Goal: Transaction & Acquisition: Purchase product/service

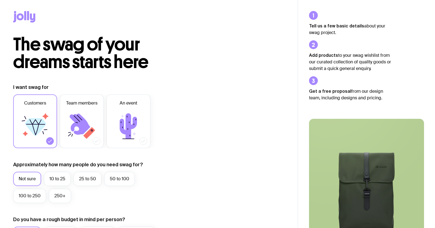
click at [30, 17] on icon at bounding box center [32, 17] width 5 height 9
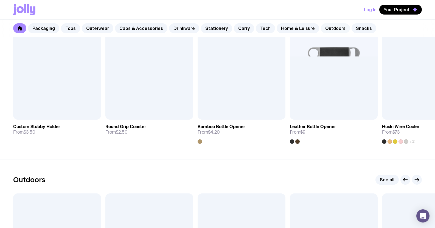
scroll to position [1517, 0]
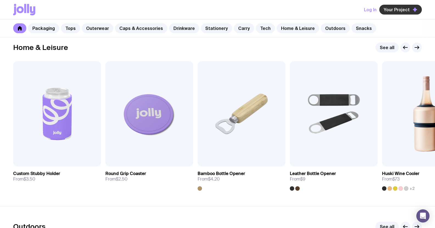
click at [399, 10] on span "Your Project" at bounding box center [396, 9] width 26 height 5
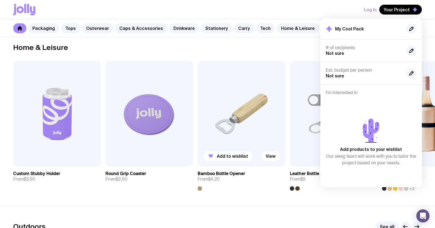
click at [263, 69] on img at bounding box center [241, 113] width 88 height 105
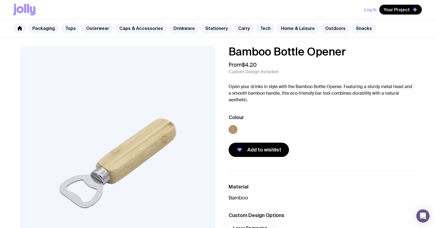
click at [22, 13] on icon at bounding box center [24, 10] width 22 height 12
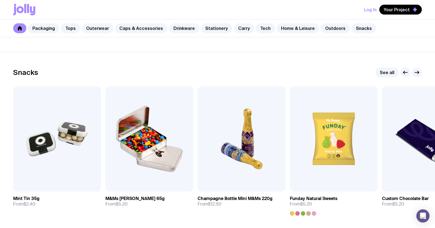
scroll to position [1914, 0]
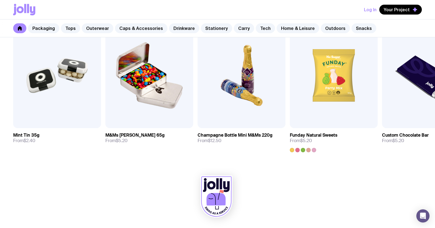
click at [263, 203] on div at bounding box center [217, 198] width 408 height 60
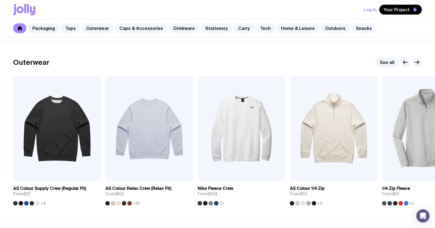
scroll to position [473, 0]
